Goal: Information Seeking & Learning: Learn about a topic

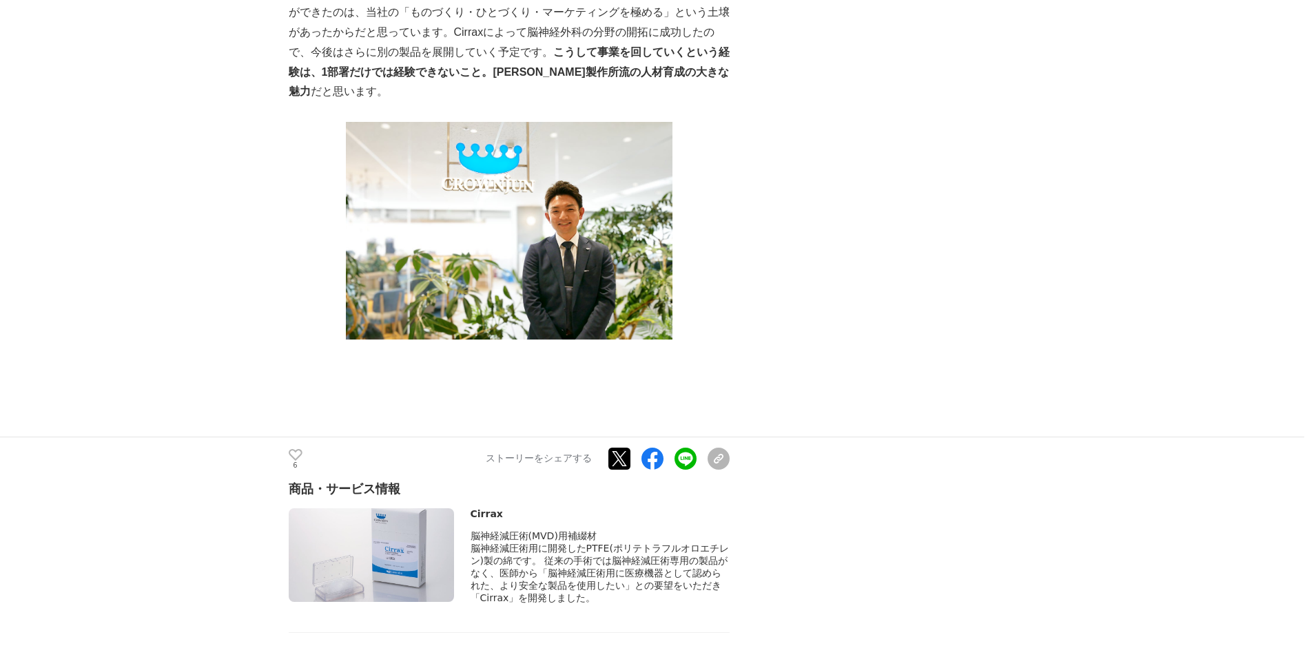
scroll to position [3857, 0]
